Goal: Register for event/course

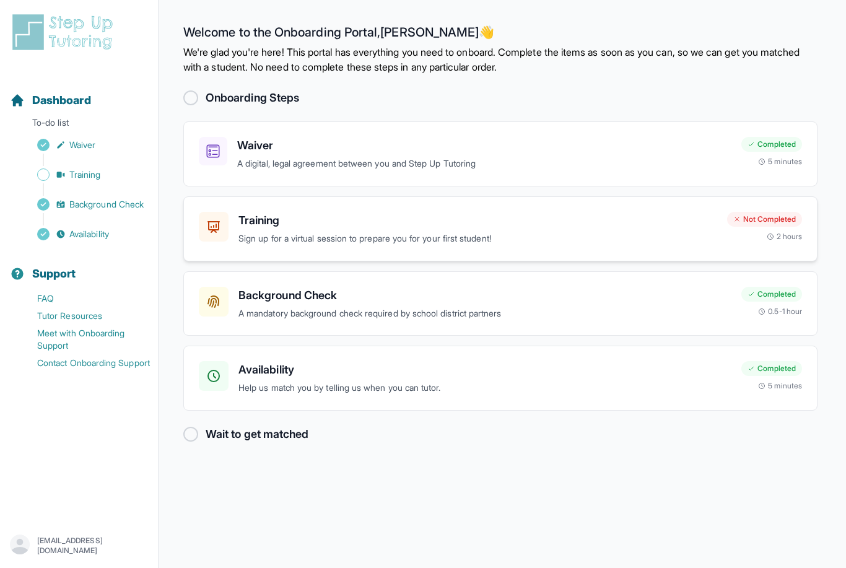
click at [455, 251] on div "Training Sign up for a virtual session to prepare you for your first student! N…" at bounding box center [500, 228] width 635 height 65
click at [610, 232] on p "Sign up for a virtual session to prepare you for your first student!" at bounding box center [478, 239] width 479 height 14
click at [634, 229] on div "Training Sign up for a virtual session to prepare you for your first student!" at bounding box center [478, 229] width 479 height 34
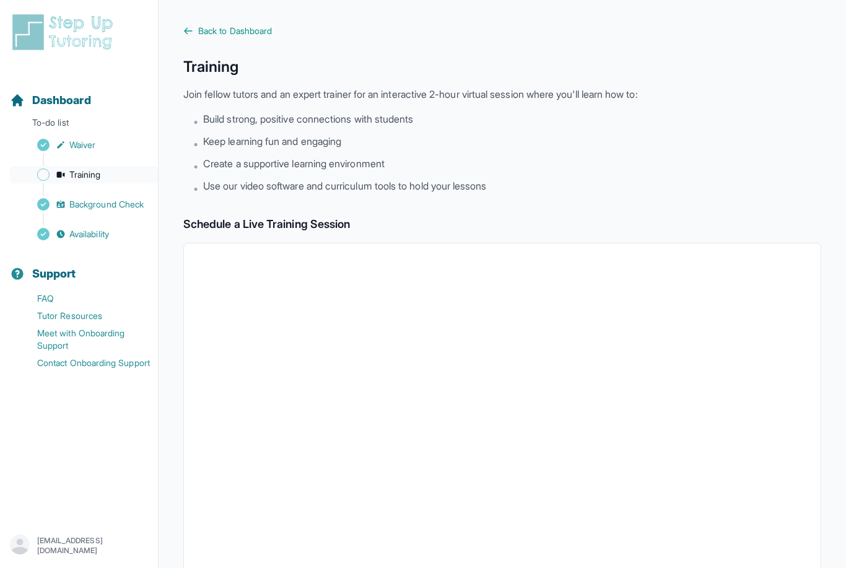
click at [115, 181] on link "Training" at bounding box center [84, 174] width 148 height 17
click at [234, 25] on span "Back to Dashboard" at bounding box center [235, 31] width 74 height 12
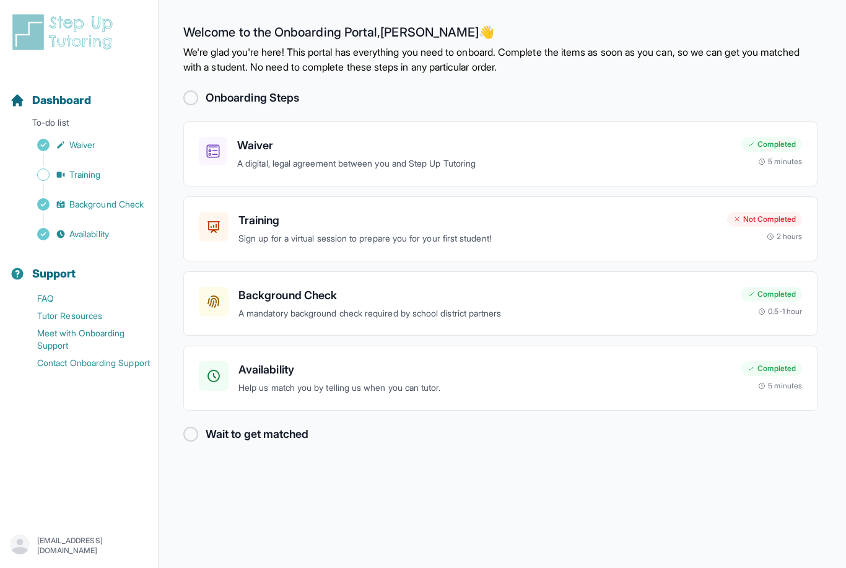
click at [193, 98] on div at bounding box center [190, 97] width 15 height 15
click at [88, 178] on span "Training" at bounding box center [85, 175] width 32 height 12
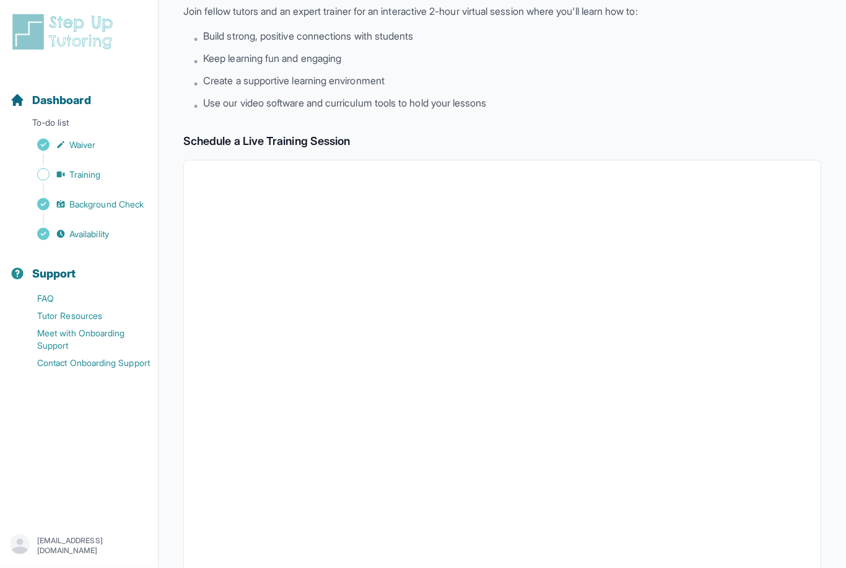
scroll to position [263, 0]
